Goal: Communication & Community: Share content

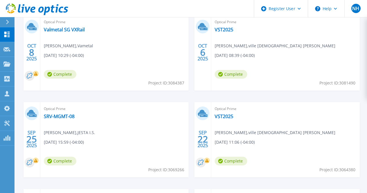
scroll to position [206, 0]
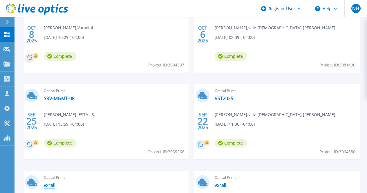
click at [55, 182] on link "vxrail" at bounding box center [50, 185] width 12 height 6
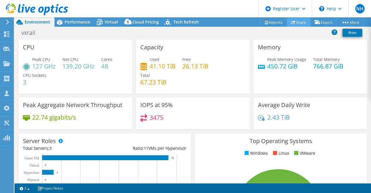
click at [296, 20] on link "Share" at bounding box center [299, 22] width 24 height 9
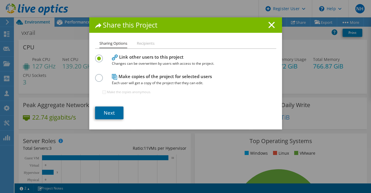
click at [108, 108] on link "Next" at bounding box center [109, 112] width 28 height 13
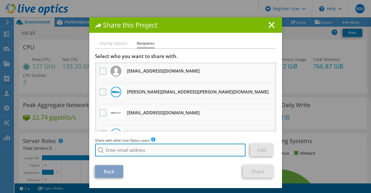
click at [110, 155] on input "search" at bounding box center [170, 150] width 151 height 13
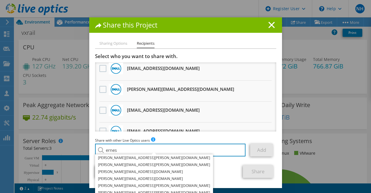
scroll to position [65, 0]
type input "ernes"
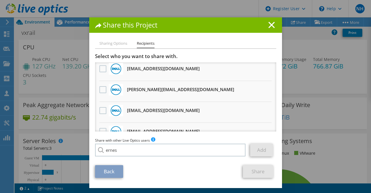
click at [98, 73] on div at bounding box center [103, 69] width 10 height 12
click at [102, 69] on label at bounding box center [103, 68] width 8 height 7
click at [0, 0] on input "checkbox" at bounding box center [0, 0] width 0 height 0
click at [245, 166] on link "Share" at bounding box center [258, 171] width 30 height 13
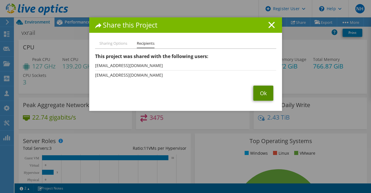
click at [261, 92] on link "Ok" at bounding box center [264, 93] width 20 height 15
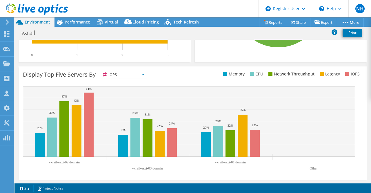
scroll to position [0, 0]
